Goal: Information Seeking & Learning: Learn about a topic

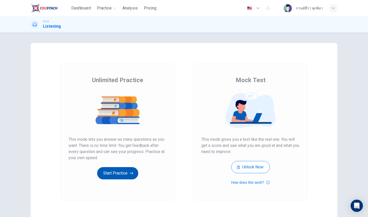
click at [111, 174] on button "Start Practice" at bounding box center [117, 173] width 41 height 12
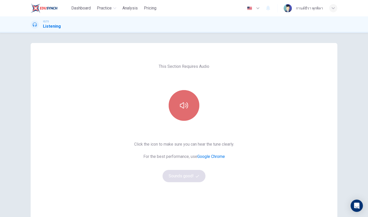
click at [186, 111] on button "button" at bounding box center [184, 105] width 31 height 31
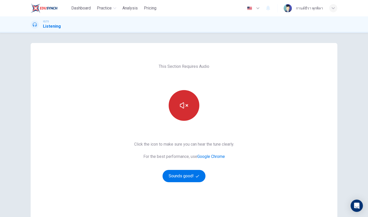
click at [183, 109] on icon "button" at bounding box center [184, 105] width 8 height 8
click at [187, 108] on icon "button" at bounding box center [184, 105] width 8 height 6
click at [183, 179] on button "Sounds good!" at bounding box center [184, 176] width 43 height 12
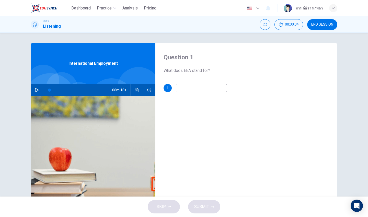
click at [37, 90] on icon "button" at bounding box center [37, 90] width 4 height 4
click at [192, 89] on input at bounding box center [201, 88] width 51 height 8
type input "7"
type input "E"
type input "8"
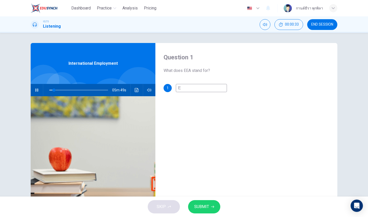
type input "Eu"
type input "8"
type input "Eur"
type input "8"
type input "Euro"
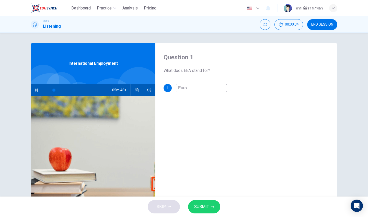
type input "8"
type input "Europ"
type input "8"
type input "Europe"
type input "8"
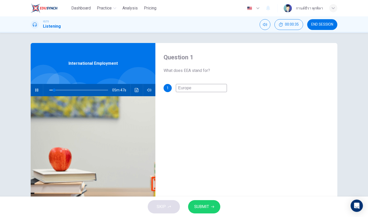
type input "Europea"
type input "8"
type input "Europeam"
type input "8"
type input "Europea"
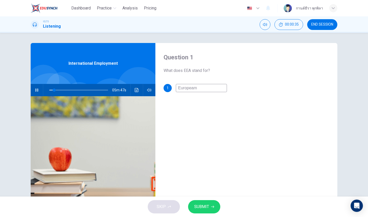
type input "8"
type input "European"
type input "8"
type input "European"
type input "14"
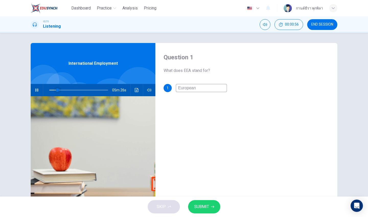
type input "European"
click at [56, 89] on span at bounding box center [57, 90] width 3 height 3
type input "9"
click at [200, 88] on input "European" at bounding box center [201, 88] width 51 height 8
type input "European e"
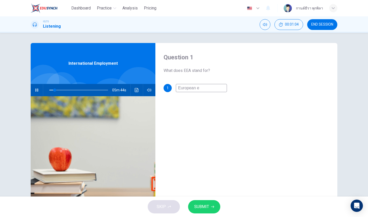
type input "9"
type input "European ec"
type input "9"
type input "European eco"
type input "9"
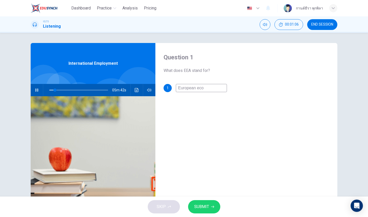
type input "European econ"
type input "10"
type input "European econo"
type input "10"
type input "European econom"
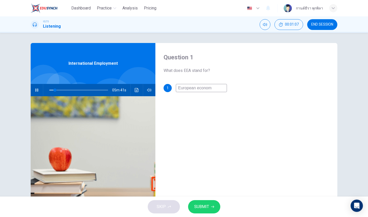
type input "10"
type input "European economi"
type input "10"
type input "European economic"
type input "11"
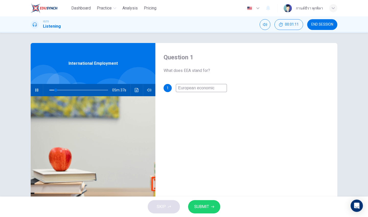
type input "European economic"
type input "12"
type input "European economic a"
type input "12"
type input "European economic ar"
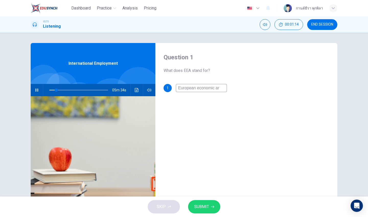
type input "12"
type input "European economic are"
type input "12"
type input "European economic area"
type input "17"
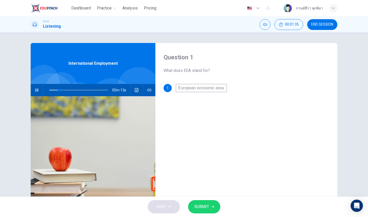
type input "European economic area"
click at [206, 207] on span "SUBMIT" at bounding box center [201, 206] width 15 height 7
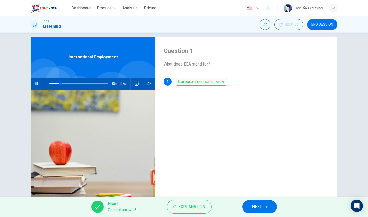
scroll to position [5, 0]
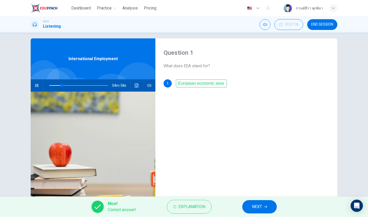
click at [258, 208] on span "NEXT" at bounding box center [257, 206] width 10 height 7
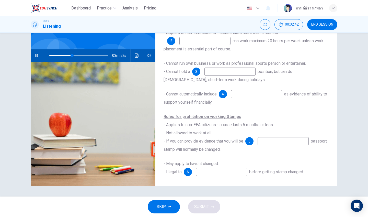
scroll to position [29, 0]
click at [229, 172] on input at bounding box center [221, 172] width 51 height 8
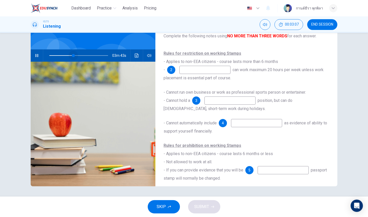
click at [73, 56] on span at bounding box center [73, 55] width 3 height 3
click at [247, 126] on input at bounding box center [256, 123] width 51 height 8
type input "44"
type input "es"
type input "44"
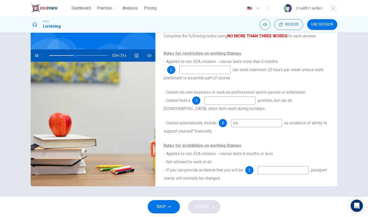
type input "ear"
type input "44"
type input "eani"
type input "45"
type input "eat"
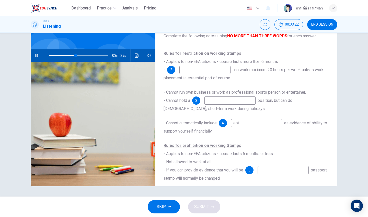
type input "45"
type input "eari"
type input "45"
type input "earinig"
click at [242, 125] on input "earinig" at bounding box center [256, 123] width 51 height 8
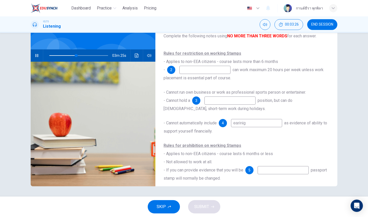
type input "46"
click at [242, 124] on input "earinig" at bounding box center [256, 123] width 51 height 8
type input "earnig"
click at [245, 122] on input "earnig" at bounding box center [256, 123] width 51 height 8
type input "47"
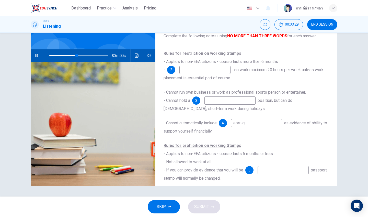
type input "earning"
type input "47"
type input "earning"
click at [270, 130] on div "- Cannot automatically include 4 earning as evidence of ability to support your…" at bounding box center [247, 127] width 166 height 16
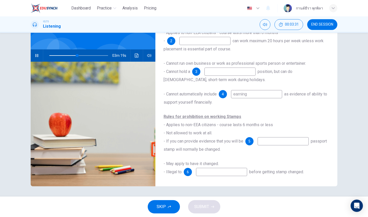
scroll to position [29, 0]
click at [271, 142] on input at bounding box center [283, 141] width 51 height 8
click at [235, 172] on input at bounding box center [221, 172] width 51 height 8
click at [266, 143] on input at bounding box center [283, 141] width 51 height 8
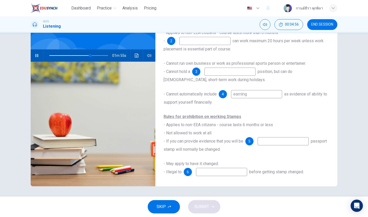
type input "70"
type input "on a"
type input "70"
type input "on a p"
type input "70"
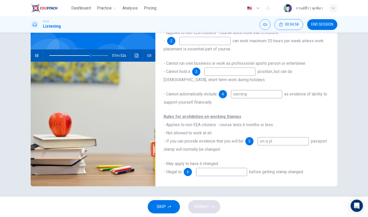
type input "on a pla"
type input "71"
type input "on a place"
type input "71"
type input "on a placeme"
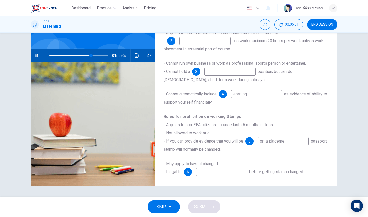
type input "71"
type input "on a placement"
type input "71"
type input "on a placement"
click at [234, 172] on input at bounding box center [221, 172] width 51 height 8
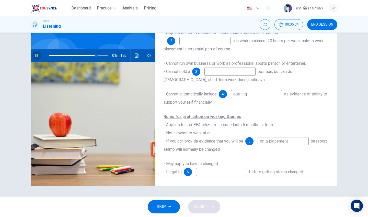
click at [34, 57] on button "button" at bounding box center [37, 55] width 8 height 12
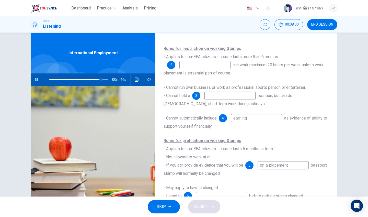
scroll to position [10, 0]
click at [204, 67] on input at bounding box center [205, 65] width 51 height 8
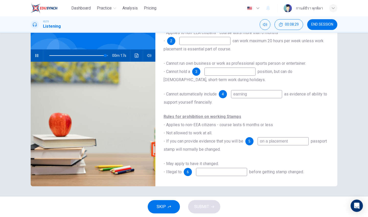
scroll to position [29, 0]
click at [37, 57] on icon "button" at bounding box center [37, 55] width 4 height 4
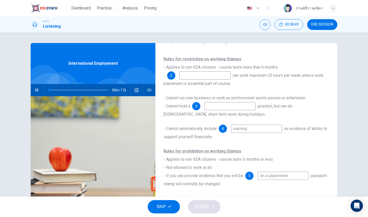
scroll to position [0, 0]
click at [181, 77] on input at bounding box center [205, 75] width 51 height 8
click at [65, 90] on span at bounding box center [66, 90] width 3 height 3
click at [187, 77] on input at bounding box center [205, 75] width 51 height 8
type input "26"
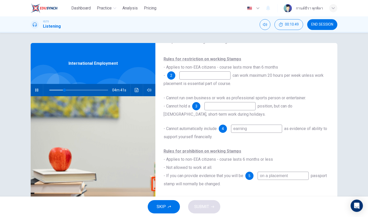
type input "D"
type input "26"
type input "During"
type input "28"
type input "During"
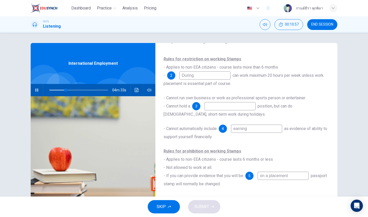
type input "28"
type input "During tine"
type input "28"
type input "During ti"
type input "28"
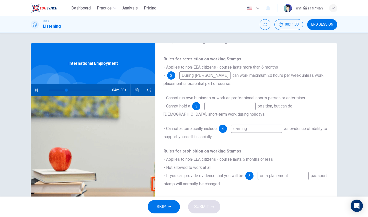
type input "During time"
type input "29"
type input "During time"
click at [214, 106] on input at bounding box center [230, 106] width 51 height 8
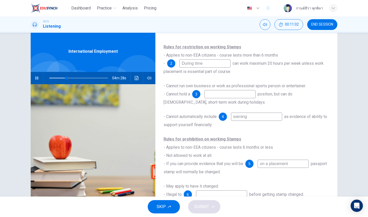
scroll to position [13, 0]
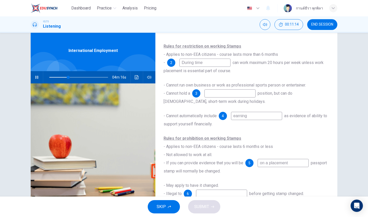
click at [215, 94] on input at bounding box center [230, 93] width 51 height 8
click at [37, 77] on icon "button" at bounding box center [37, 77] width 4 height 4
type input "33"
click at [214, 94] on input at bounding box center [230, 93] width 51 height 8
type input "permanent fulltime"
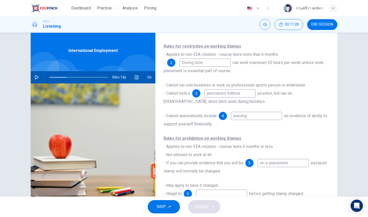
click at [100, 57] on div "International Employment" at bounding box center [93, 50] width 125 height 41
click at [36, 78] on icon "button" at bounding box center [37, 77] width 4 height 4
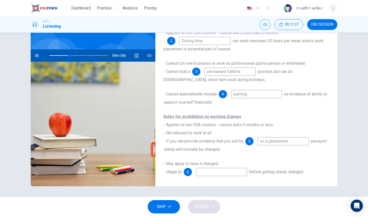
scroll to position [29, 0]
click at [80, 55] on span at bounding box center [78, 55] width 59 height 7
click at [206, 173] on input at bounding box center [221, 172] width 51 height 8
click at [169, 48] on span "can work maximum 20 hours per week unless work placement is essential part of c…" at bounding box center [244, 44] width 160 height 13
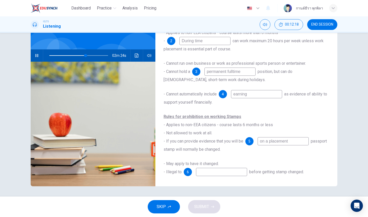
scroll to position [0, 0]
click at [215, 172] on input at bounding box center [221, 172] width 51 height 8
click at [32, 59] on div "01m 39s" at bounding box center [93, 55] width 125 height 12
click at [35, 55] on icon "button" at bounding box center [36, 55] width 3 height 3
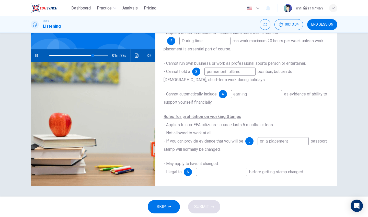
type input "74"
click at [210, 171] on input at bounding box center [221, 172] width 51 height 8
type input "f"
type input "74"
type input "fu"
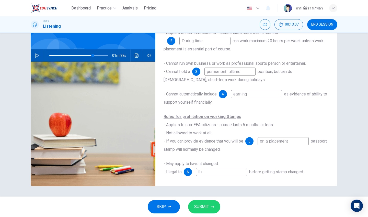
type input "74"
type input "fur"
type input "74"
type input "furt"
type input "74"
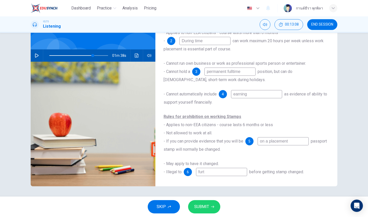
type input "fur"
type input "74"
type input "fu"
type input "74"
type input "fut"
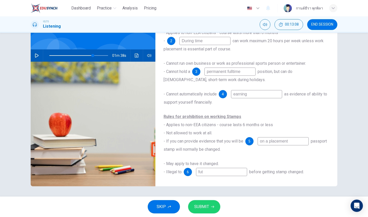
type input "74"
type input "futu"
type input "74"
type input "futur"
type input "74"
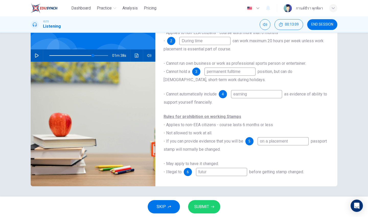
type input "future"
type input "74"
type input "future"
type input "74"
type input "future s"
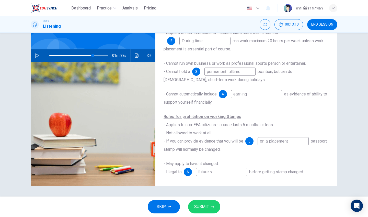
type input "74"
type input "future st"
type input "74"
type input "future stu"
type input "74"
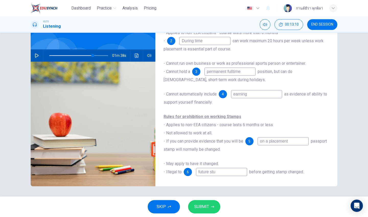
type input "future stud"
type input "74"
type input "future study"
type input "74"
type input "future study"
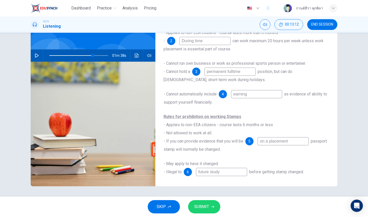
click at [202, 212] on button "SUBMIT" at bounding box center [204, 206] width 32 height 13
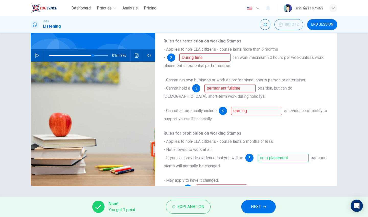
scroll to position [15, 0]
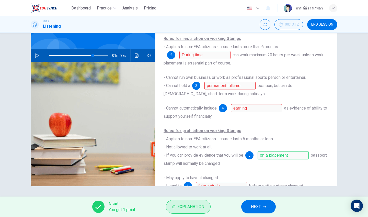
click at [191, 208] on span "Explanation" at bounding box center [191, 206] width 27 height 7
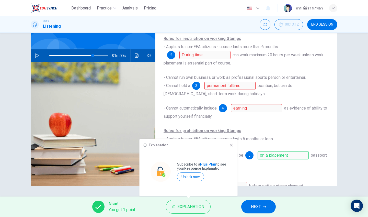
click at [232, 147] on icon at bounding box center [232, 145] width 4 height 4
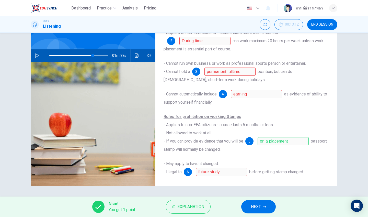
scroll to position [29, 0]
click at [259, 209] on span "NEXT" at bounding box center [256, 206] width 10 height 7
type input "74"
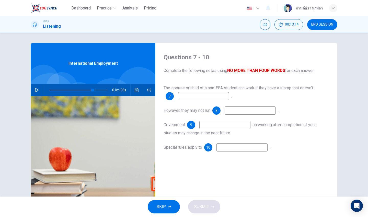
scroll to position [0, 0]
click at [322, 25] on span "END SESSION" at bounding box center [323, 25] width 22 height 4
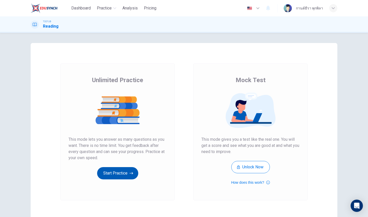
click at [126, 170] on button "Start Practice" at bounding box center [117, 173] width 41 height 12
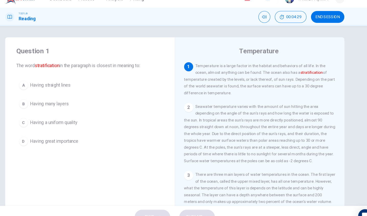
click at [59, 100] on span "Having many layers" at bounding box center [70, 103] width 35 height 6
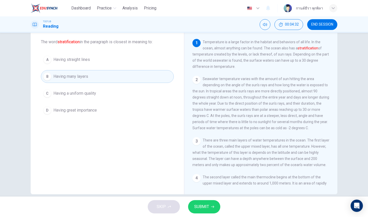
click at [200, 202] on button "SUBMIT" at bounding box center [204, 206] width 32 height 13
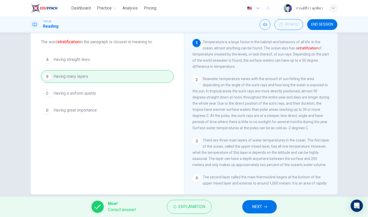
click at [267, 204] on button "NEXT" at bounding box center [259, 206] width 35 height 13
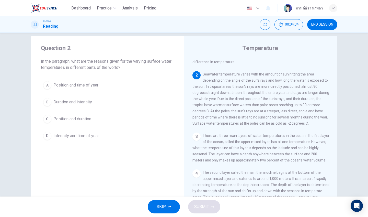
scroll to position [6, 0]
click at [82, 118] on span "Position and duration" at bounding box center [72, 120] width 38 height 6
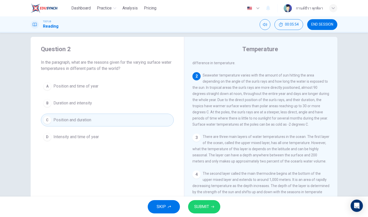
click at [114, 110] on div "A Position and time of year B Duration and intensity C Position and duration D …" at bounding box center [107, 111] width 133 height 63
click at [94, 106] on button "B Duration and intensity" at bounding box center [107, 103] width 133 height 13
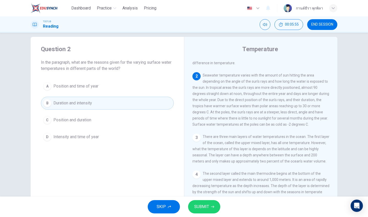
click at [205, 209] on span "SUBMIT" at bounding box center [201, 206] width 15 height 7
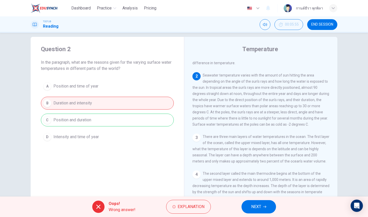
click at [119, 119] on div "A Position and time of year B Duration and intensity C Position and duration D …" at bounding box center [107, 111] width 133 height 63
click at [257, 207] on span "NEXT" at bounding box center [256, 206] width 10 height 7
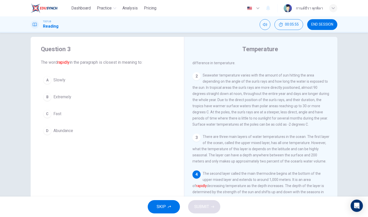
scroll to position [70, 0]
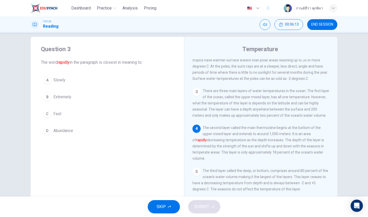
click at [57, 112] on span "Fast" at bounding box center [57, 114] width 8 height 6
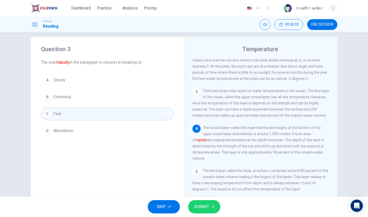
click at [202, 209] on span "SUBMIT" at bounding box center [201, 206] width 15 height 7
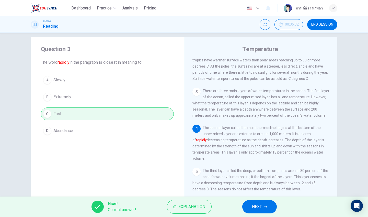
click at [265, 203] on button "NEXT" at bounding box center [259, 206] width 35 height 13
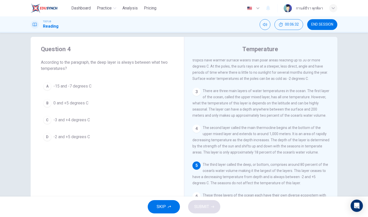
scroll to position [101, 0]
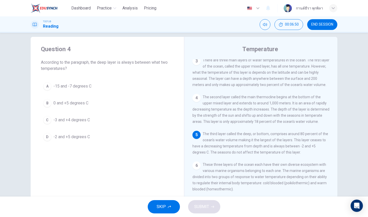
click at [74, 138] on span "-2 and +5 degrees C" at bounding box center [71, 137] width 37 height 6
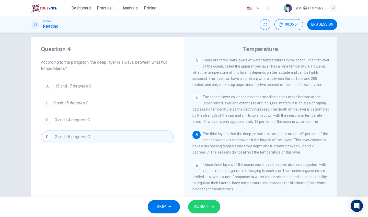
click at [210, 210] on button "SUBMIT" at bounding box center [204, 206] width 32 height 13
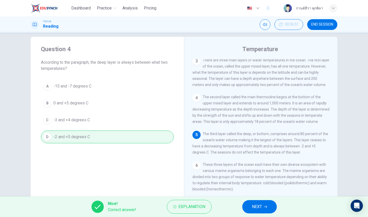
click at [264, 207] on icon "button" at bounding box center [265, 206] width 3 height 3
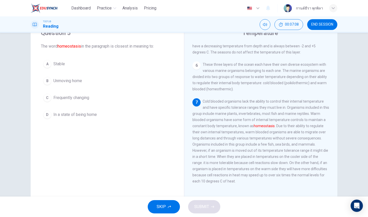
scroll to position [25, 0]
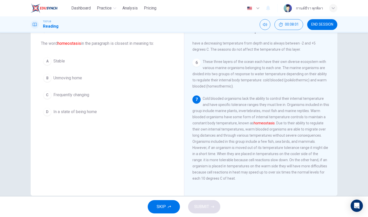
click at [113, 65] on button "A Stable" at bounding box center [107, 61] width 133 height 13
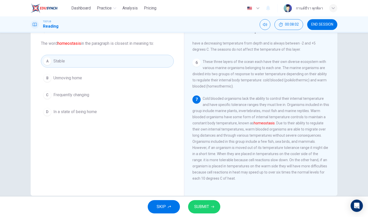
click at [210, 207] on button "SUBMIT" at bounding box center [204, 206] width 32 height 13
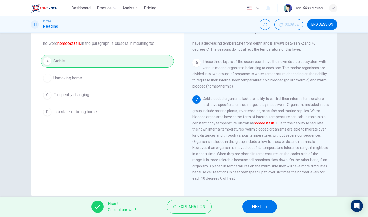
click at [270, 209] on button "NEXT" at bounding box center [259, 206] width 35 height 13
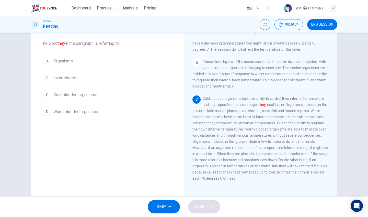
click at [90, 96] on span "Cold blooded organisms" at bounding box center [75, 95] width 44 height 6
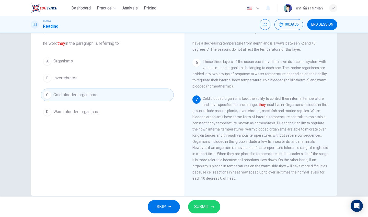
click at [198, 203] on span "SUBMIT" at bounding box center [201, 206] width 15 height 7
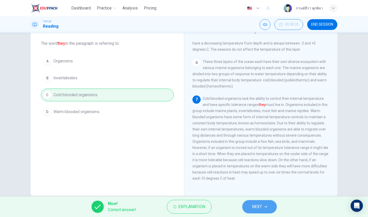
click at [255, 203] on span "NEXT" at bounding box center [257, 206] width 10 height 7
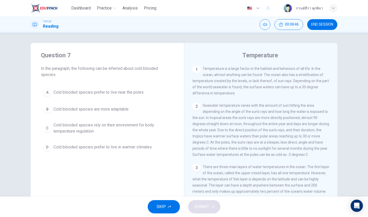
scroll to position [0, 0]
